Goal: Information Seeking & Learning: Learn about a topic

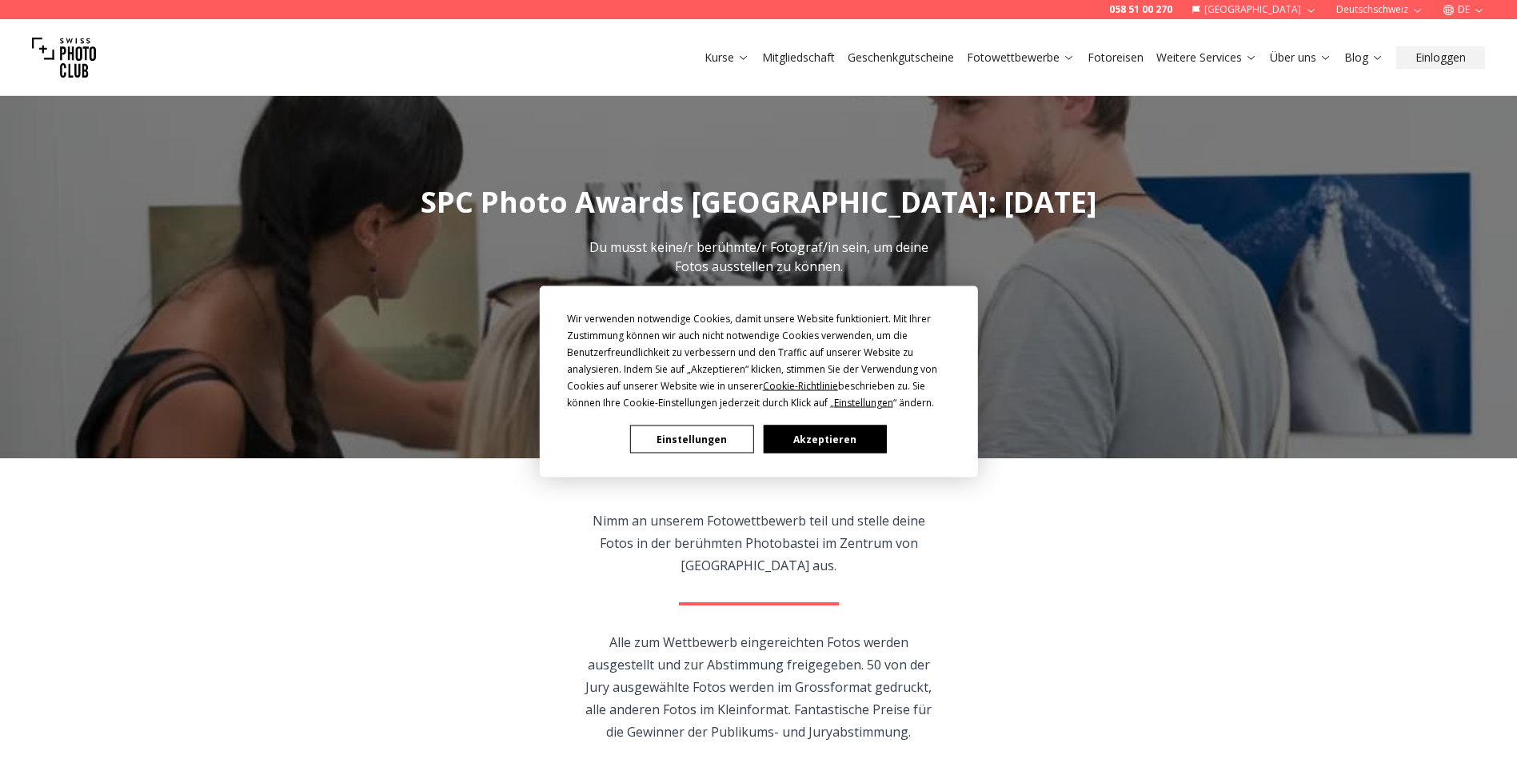
click at [831, 444] on button "Akzeptieren" at bounding box center [824, 440] width 123 height 28
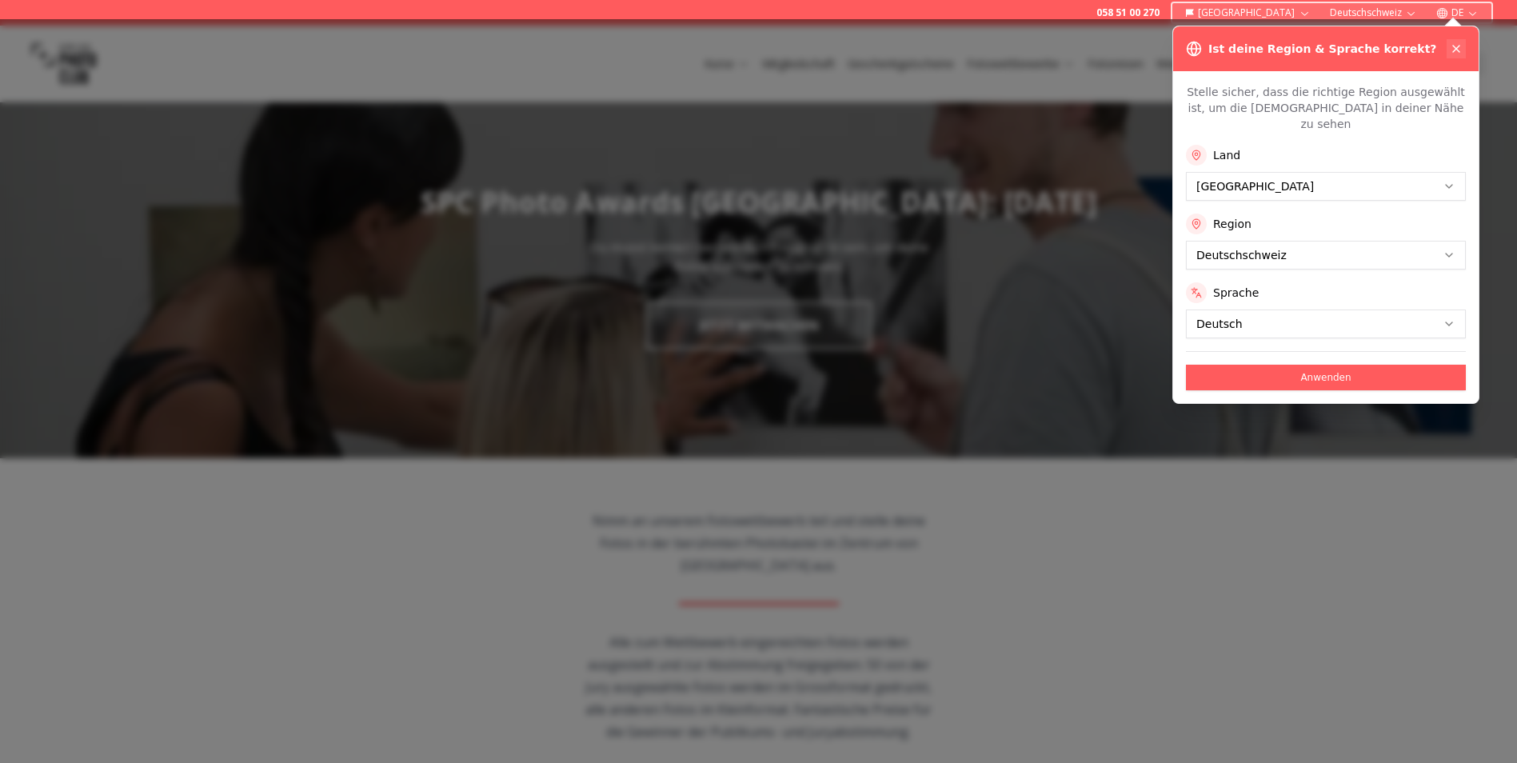
click at [1453, 49] on icon at bounding box center [1456, 48] width 13 height 13
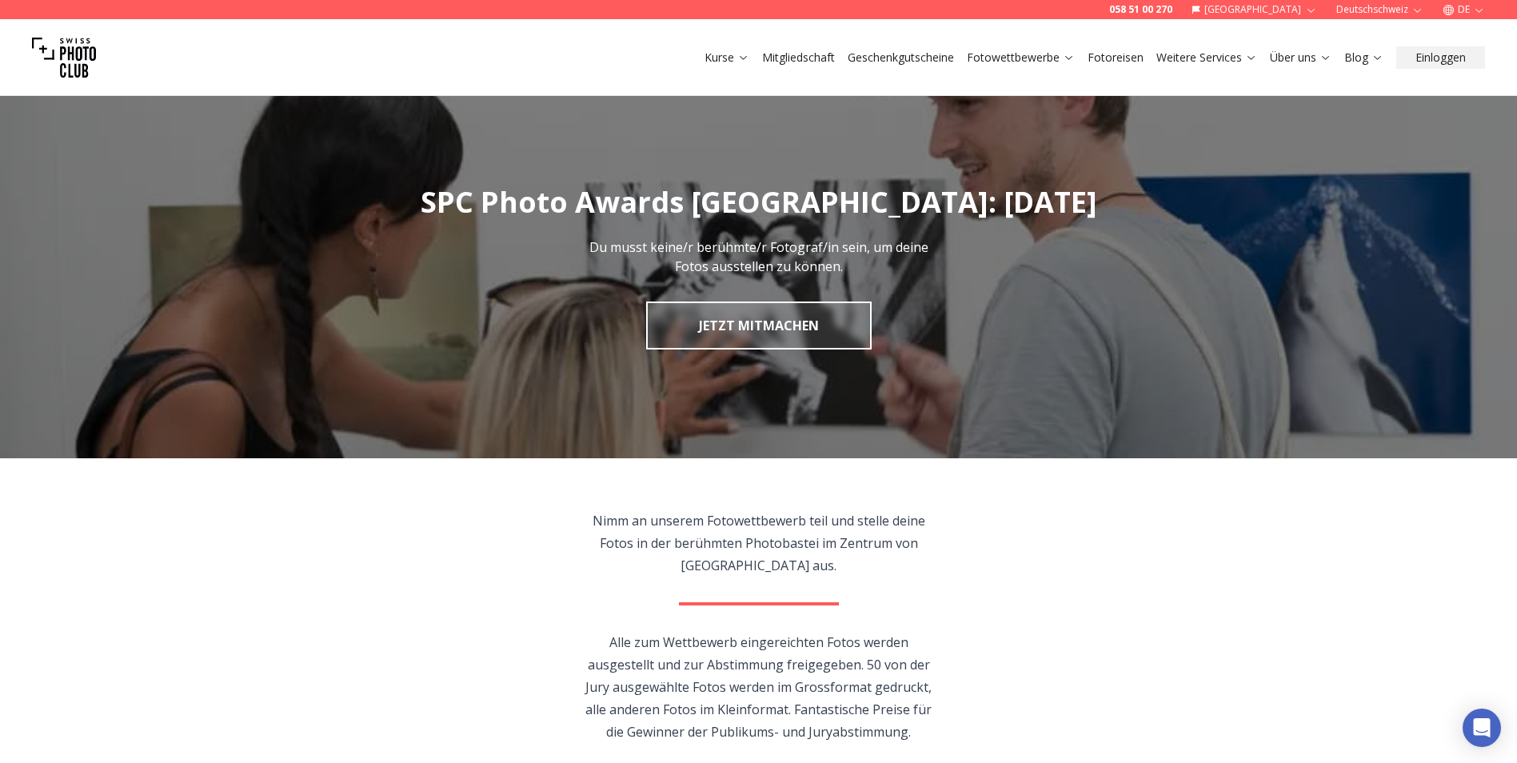
click at [68, 60] on img at bounding box center [64, 58] width 64 height 64
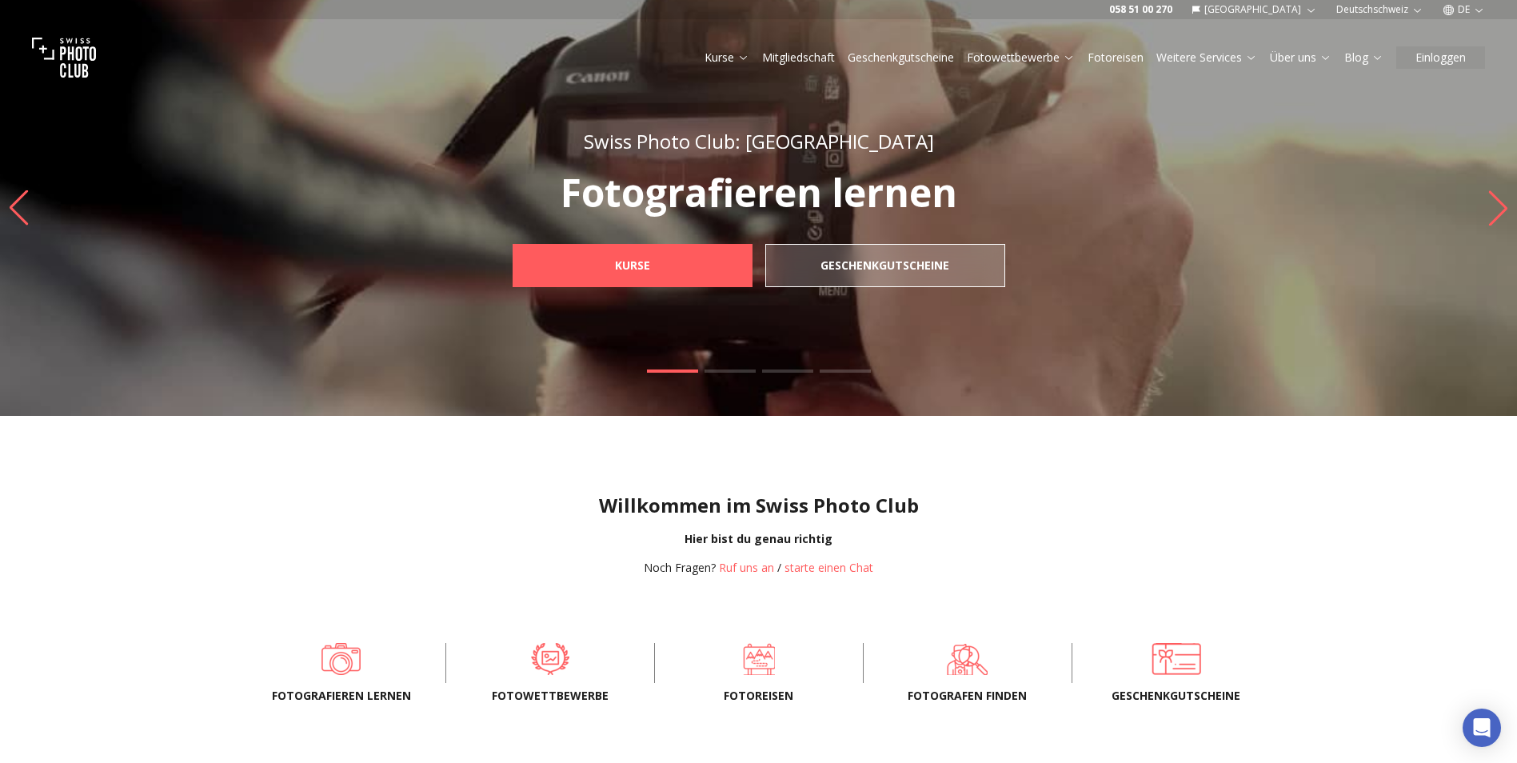
click at [1165, 485] on div "Willkommen im Swiss Photo Club Hier bist du genau richtig Noch Fragen? Ruf uns …" at bounding box center [758, 521] width 1517 height 211
click at [1020, 439] on div "Willkommen im Swiss Photo Club Hier bist du genau richtig Noch Fragen? Ruf uns …" at bounding box center [758, 521] width 1517 height 211
